Goal: Task Accomplishment & Management: Use online tool/utility

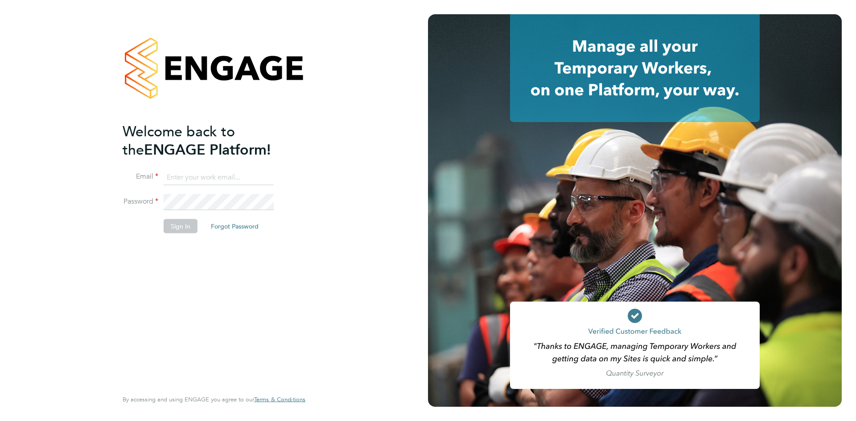
click at [200, 179] on input at bounding box center [219, 177] width 110 height 16
type input "Rhiarna.Devares@bcuk.co.uk"
click at [184, 226] on button "Sign In" at bounding box center [181, 226] width 34 height 14
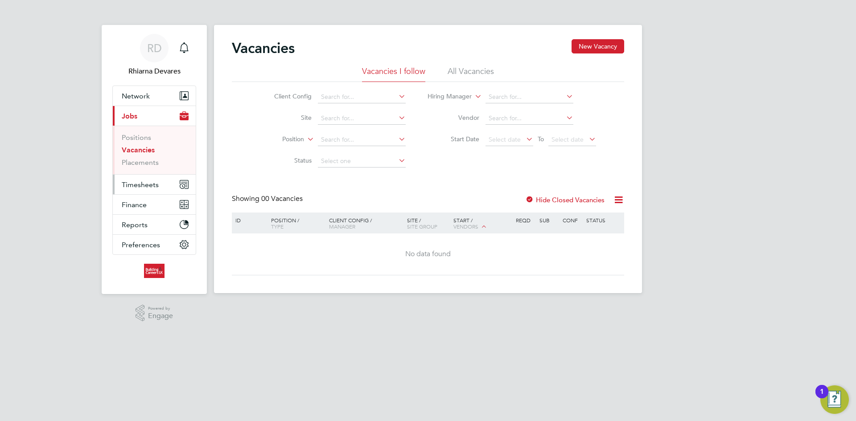
click at [136, 181] on span "Timesheets" at bounding box center [140, 185] width 37 height 8
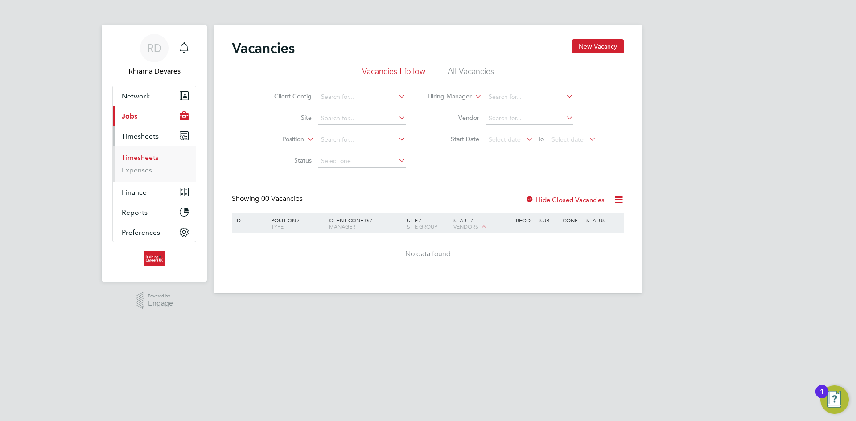
click at [134, 158] on link "Timesheets" at bounding box center [140, 157] width 37 height 8
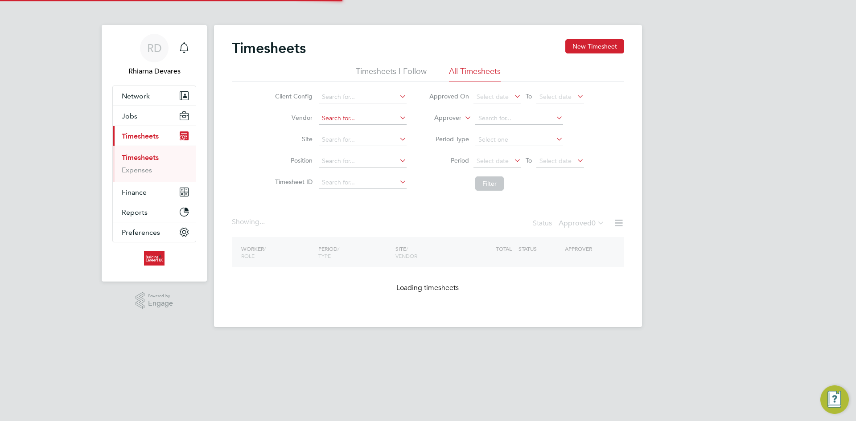
click at [327, 119] on input at bounding box center [363, 118] width 88 height 12
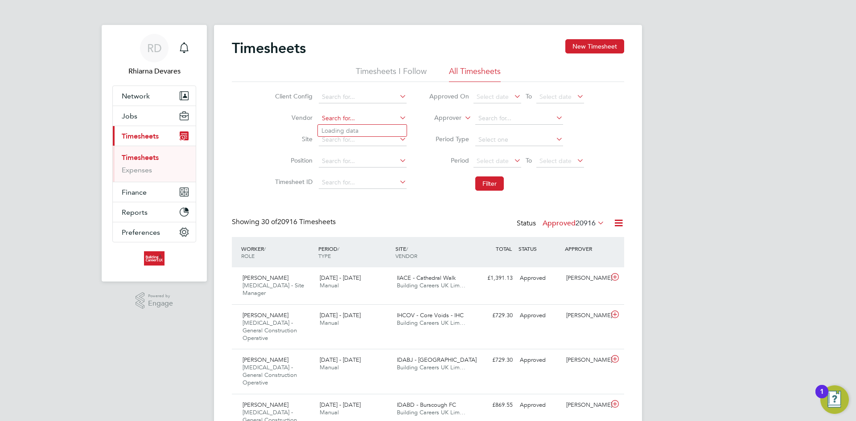
click at [332, 121] on input at bounding box center [363, 118] width 88 height 12
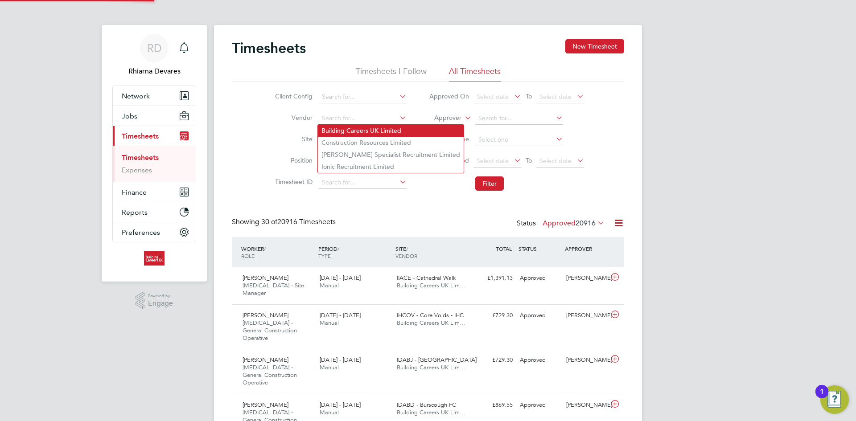
click at [333, 128] on li "Building Careers UK Limited" at bounding box center [391, 131] width 146 height 12
type input "Building Careers UK Limited"
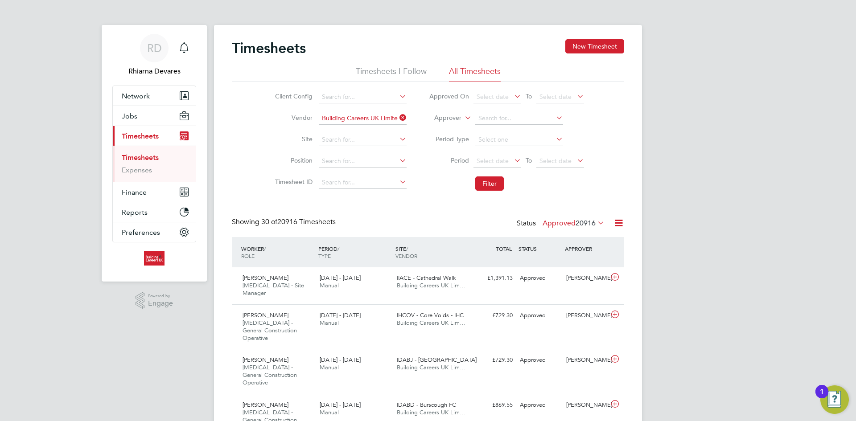
click at [448, 116] on label "Approver" at bounding box center [441, 118] width 40 height 9
click at [446, 127] on li "Worker" at bounding box center [439, 129] width 44 height 12
click at [498, 162] on span "Select date" at bounding box center [493, 161] width 32 height 8
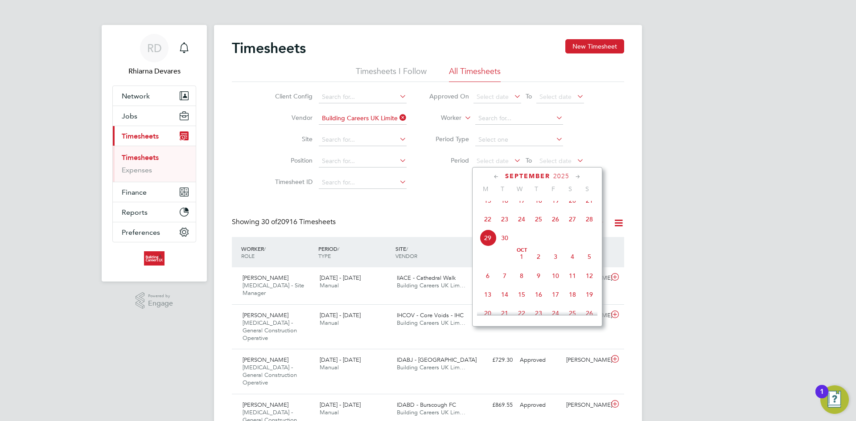
click at [491, 226] on span "22" at bounding box center [487, 219] width 17 height 17
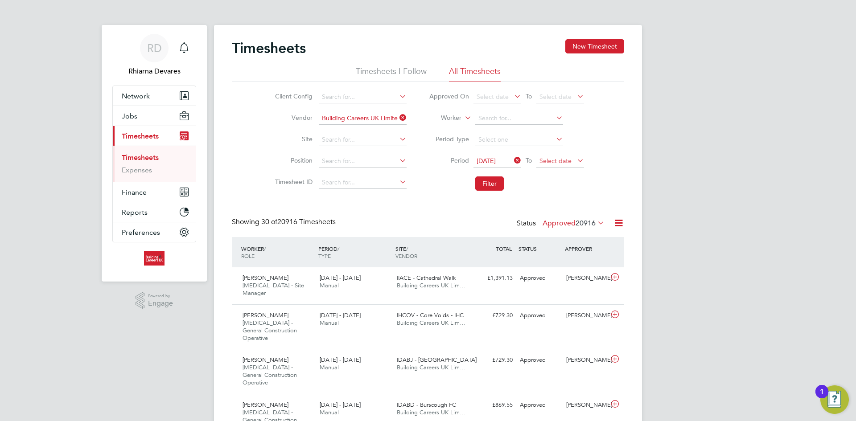
drag, startPoint x: 553, startPoint y: 161, endPoint x: 560, endPoint y: 166, distance: 8.7
click at [553, 161] on span "Select date" at bounding box center [555, 161] width 32 height 8
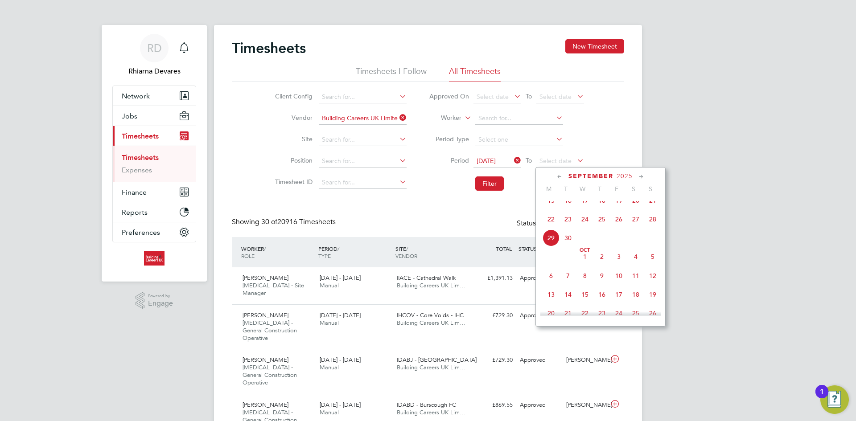
click at [651, 222] on span "28" at bounding box center [652, 219] width 17 height 17
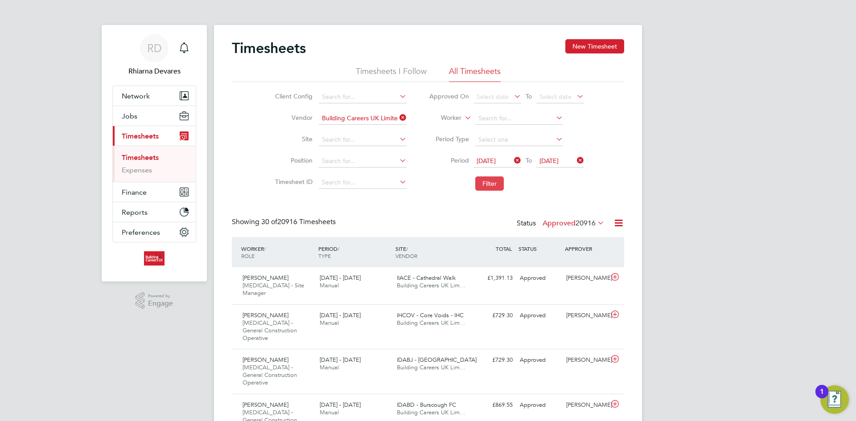
click at [501, 186] on button "Filter" at bounding box center [489, 184] width 29 height 14
click at [576, 232] on div "Showing 10 of 10 Timesheets Status Approved 10" at bounding box center [428, 228] width 392 height 20
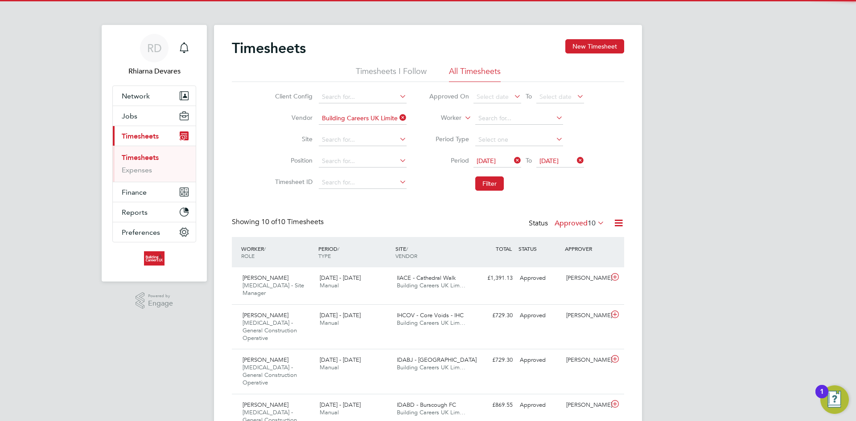
click at [576, 226] on label "Approved 10" at bounding box center [580, 223] width 50 height 9
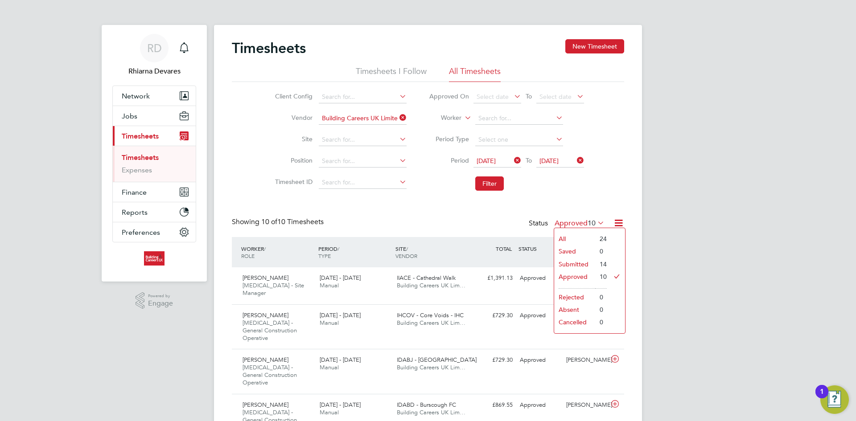
click at [592, 259] on li "Submitted" at bounding box center [574, 264] width 41 height 12
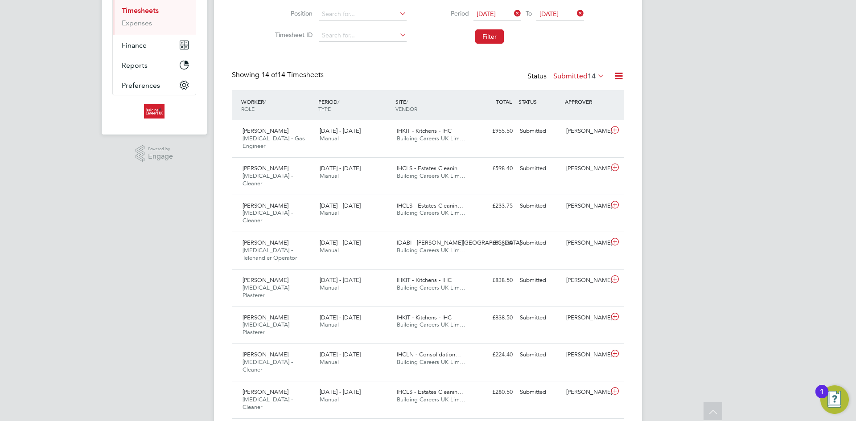
click at [622, 74] on icon at bounding box center [618, 75] width 11 height 11
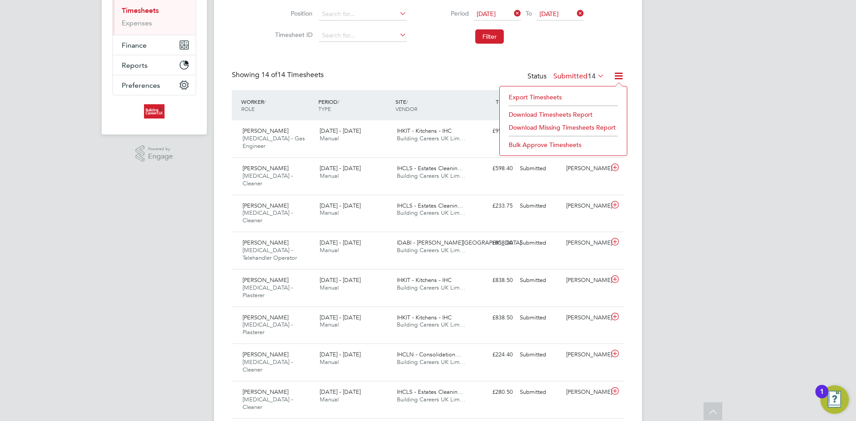
click at [570, 113] on li "Download Timesheets Report" at bounding box center [563, 114] width 118 height 12
